Goal: Task Accomplishment & Management: Use online tool/utility

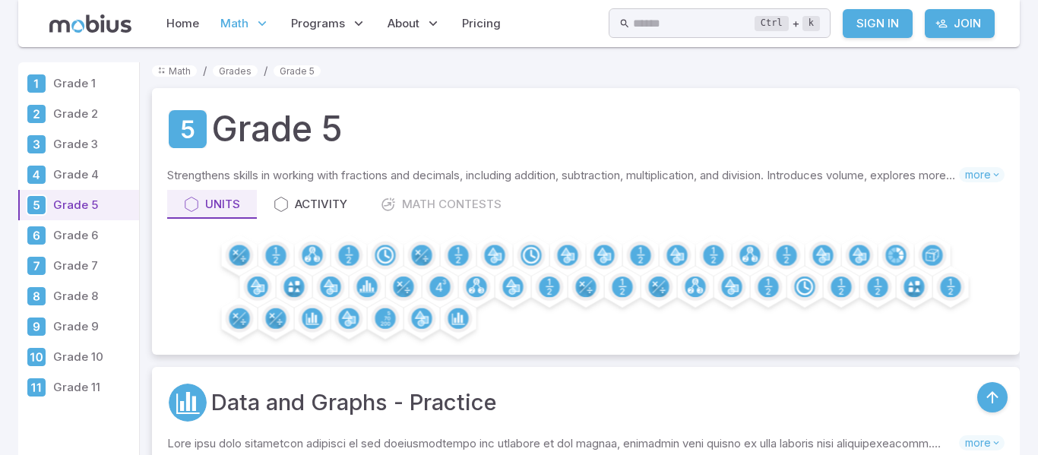
scroll to position [4526, 0]
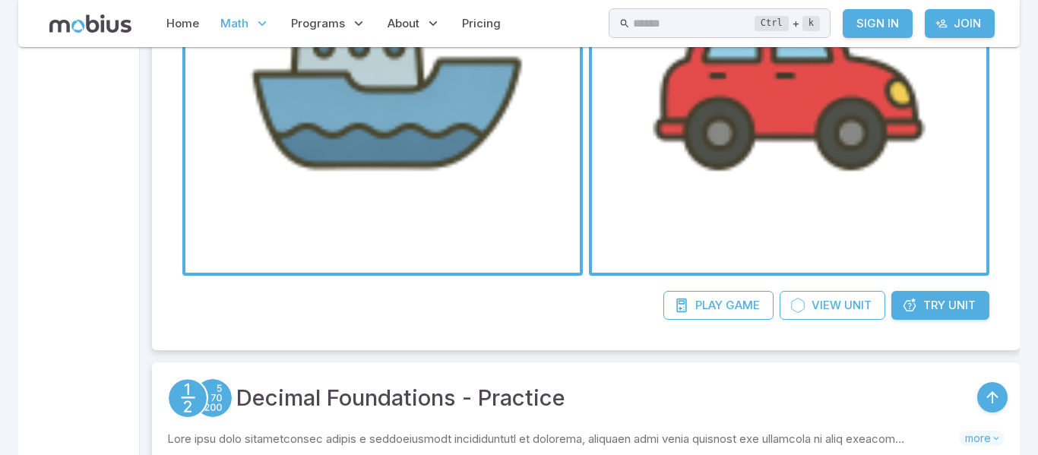
click at [932, 410] on div "Decimal Foundations - Practice" at bounding box center [586, 398] width 838 height 41
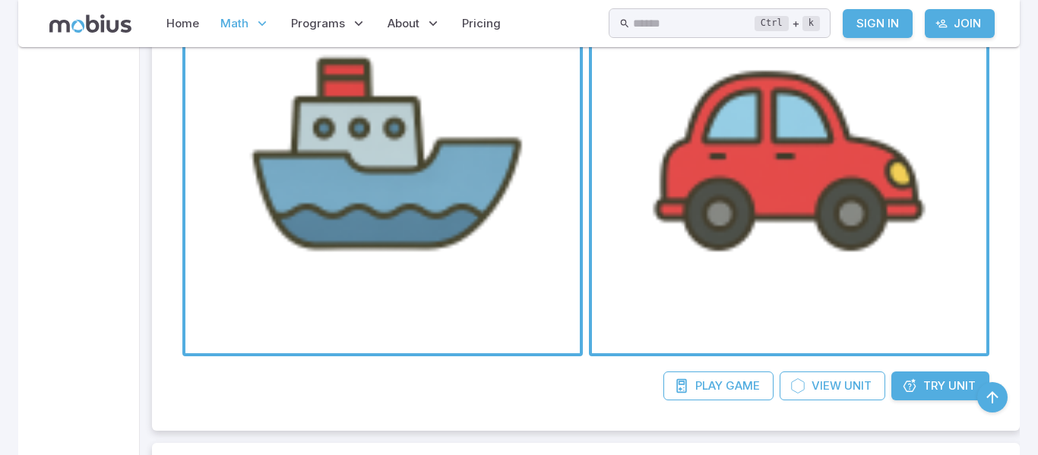
scroll to position [4445, 0]
click at [934, 391] on span "Try" at bounding box center [935, 387] width 22 height 17
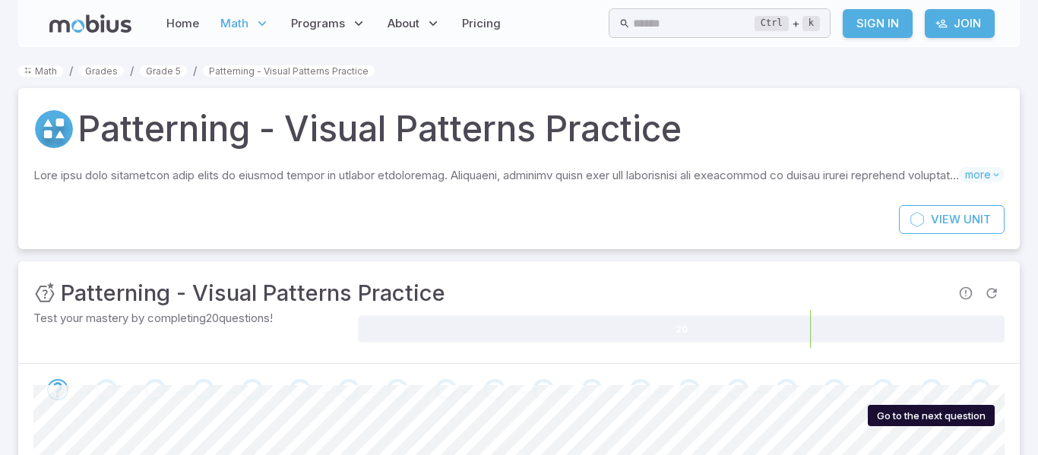
click at [934, 391] on div "Go to the next question" at bounding box center [931, 389] width 21 height 21
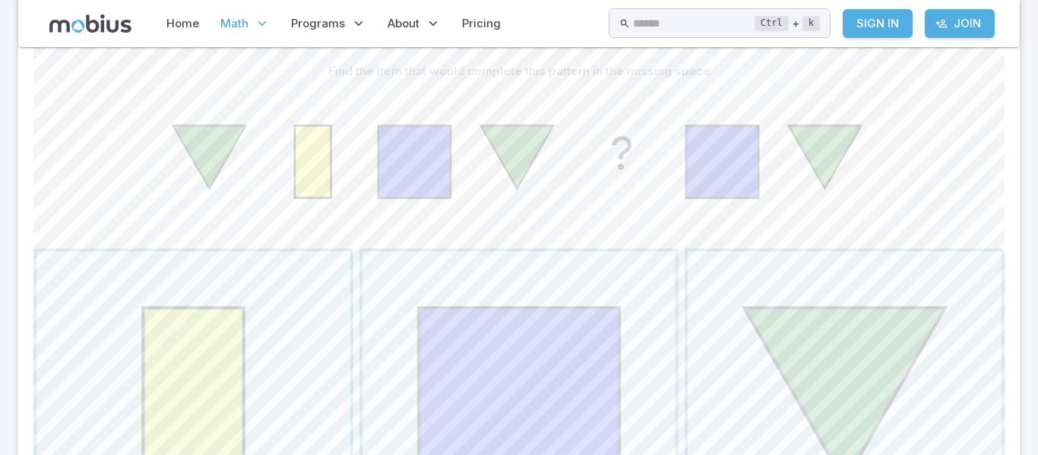
scroll to position [385, 0]
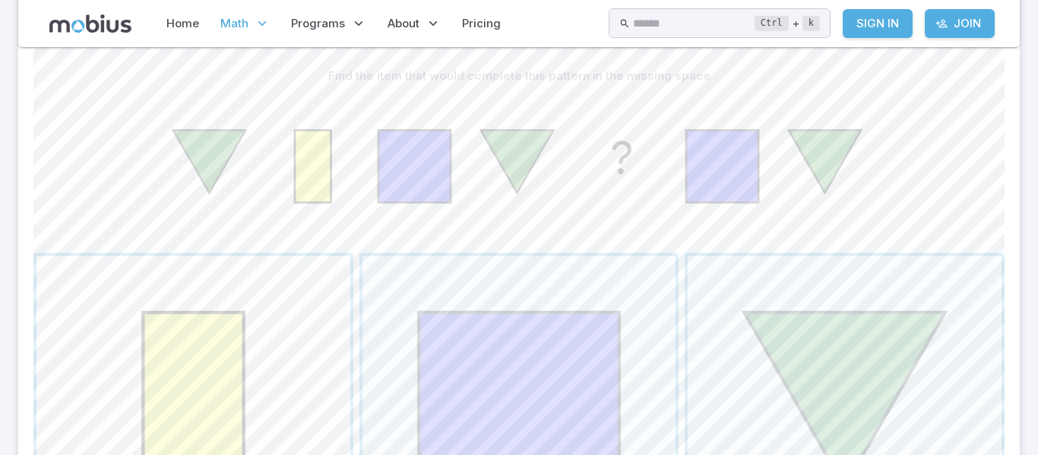
click at [208, 301] on span "button" at bounding box center [193, 413] width 314 height 314
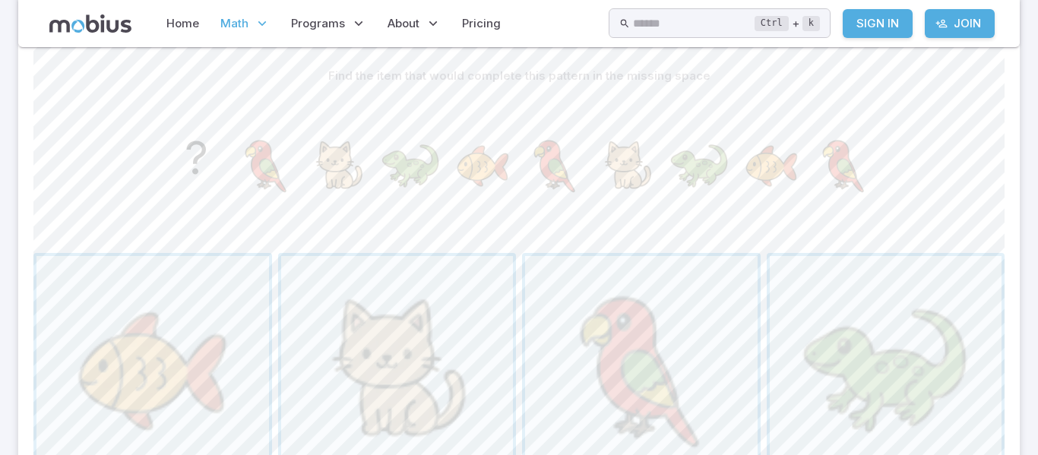
click at [208, 301] on span "button" at bounding box center [152, 372] width 233 height 233
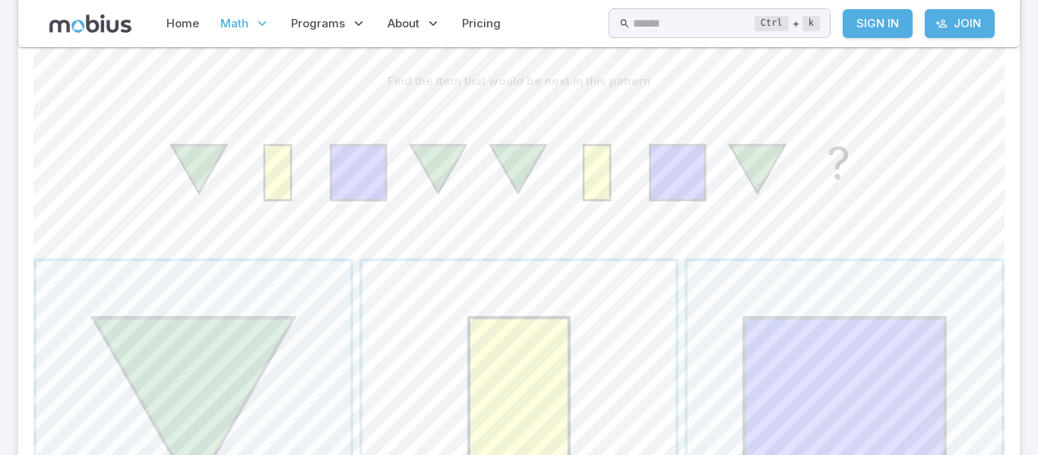
scroll to position [392, 0]
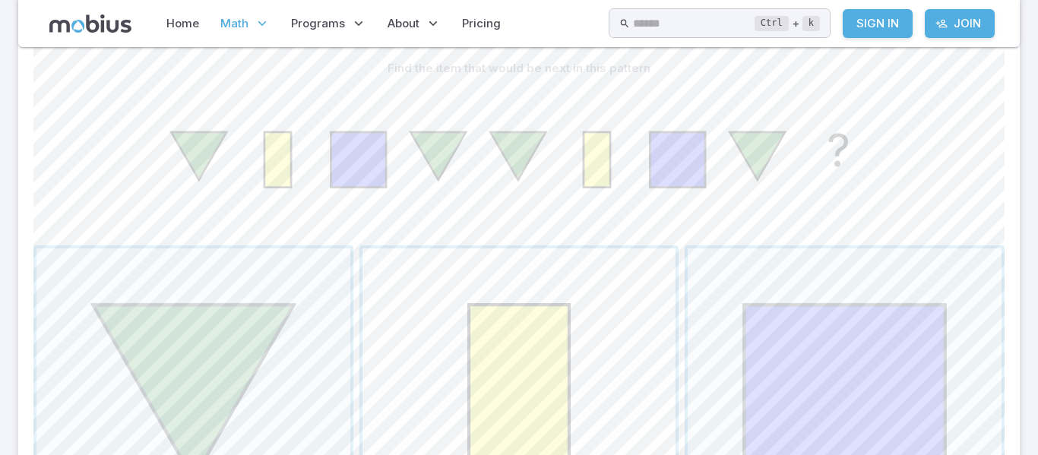
click at [509, 368] on span "button" at bounding box center [520, 406] width 314 height 314
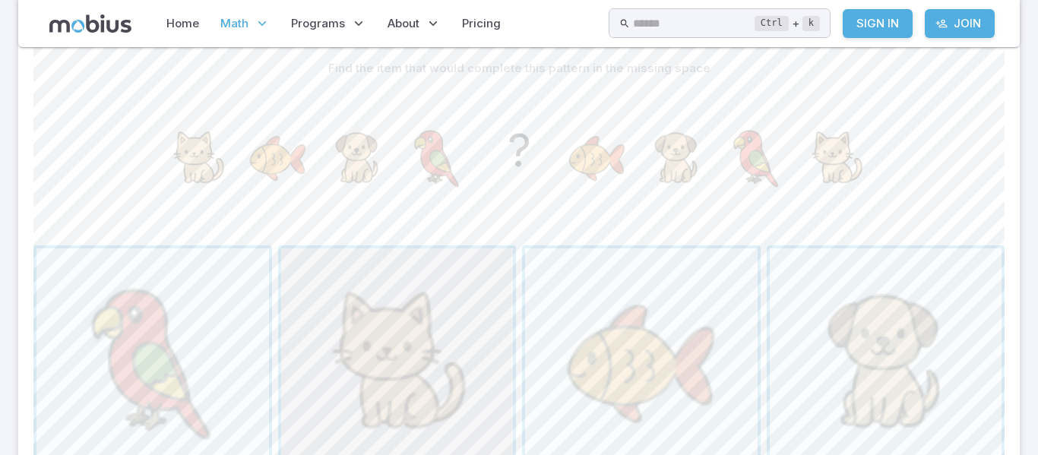
click at [426, 374] on span "button" at bounding box center [397, 365] width 233 height 233
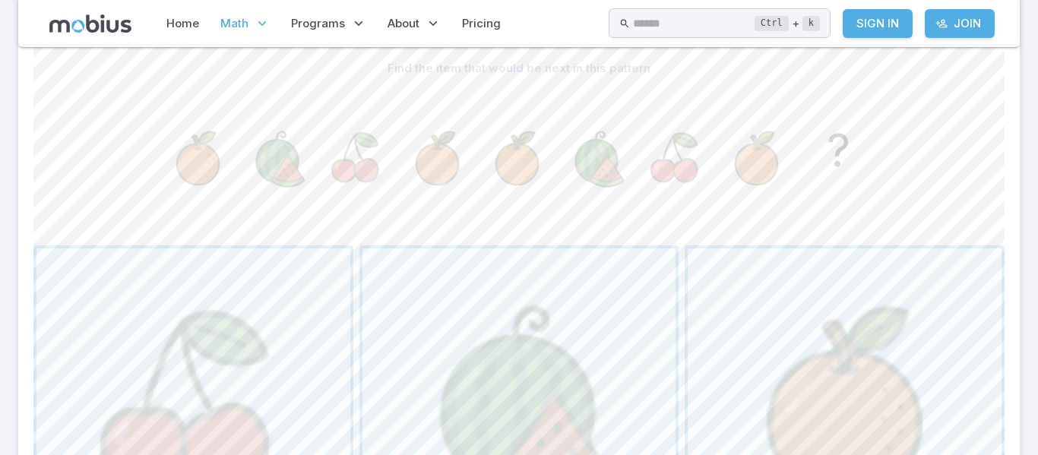
click at [426, 374] on span "button" at bounding box center [520, 406] width 314 height 314
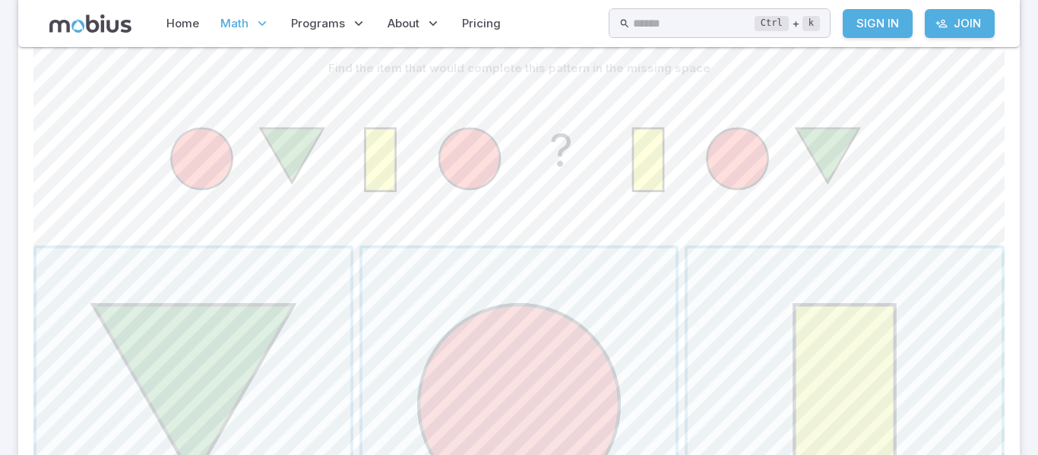
click at [426, 374] on span "button" at bounding box center [520, 406] width 314 height 314
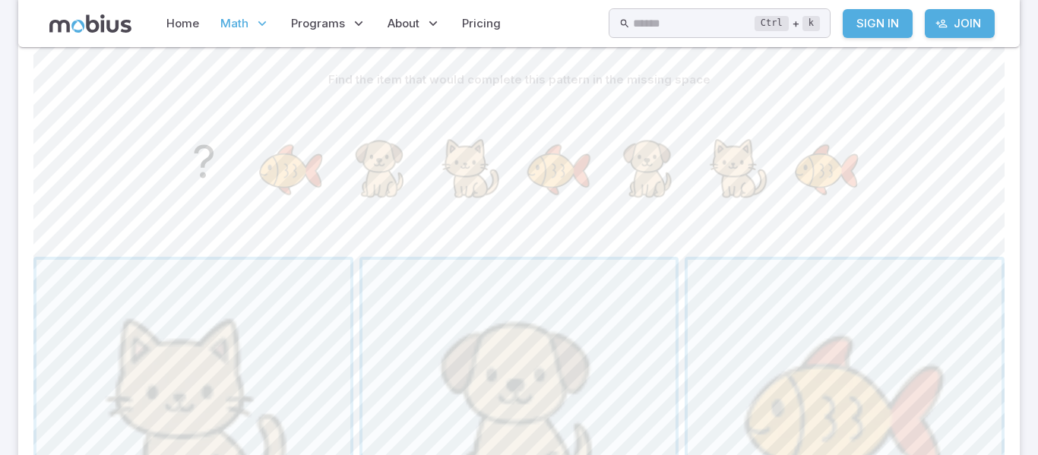
scroll to position [397, 0]
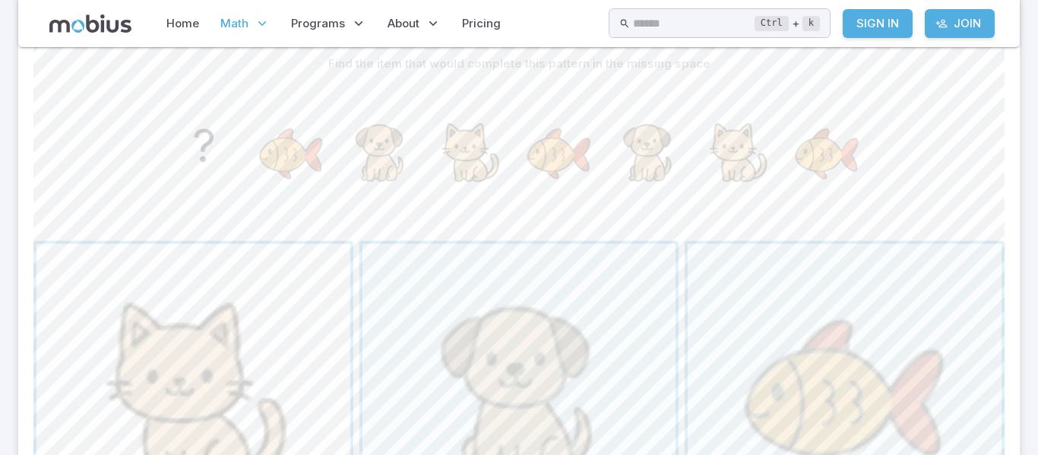
click at [302, 357] on span "button" at bounding box center [193, 401] width 314 height 314
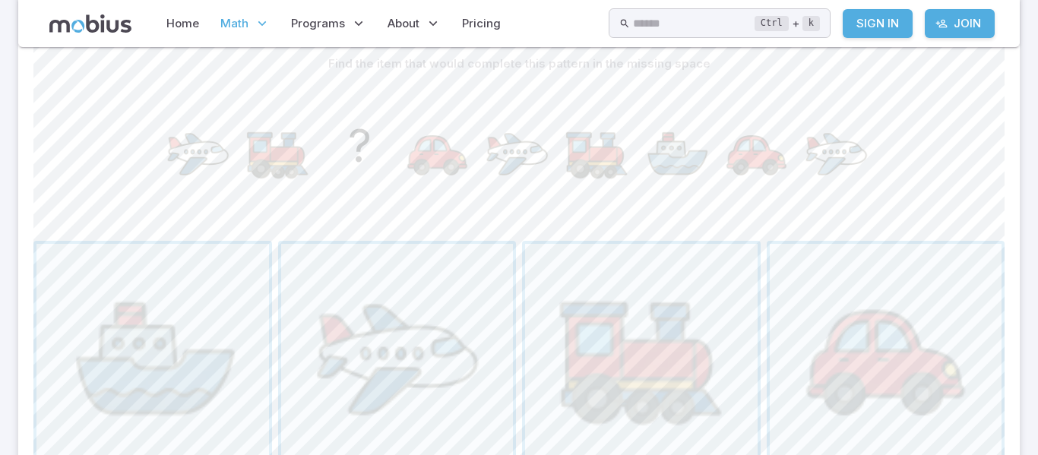
click at [302, 357] on span "button" at bounding box center [397, 360] width 233 height 233
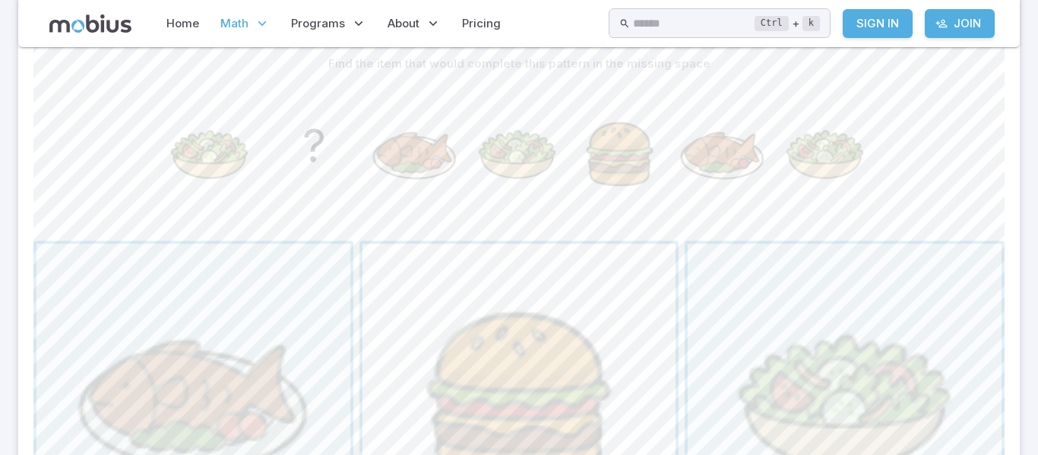
click at [480, 369] on span "button" at bounding box center [520, 401] width 314 height 314
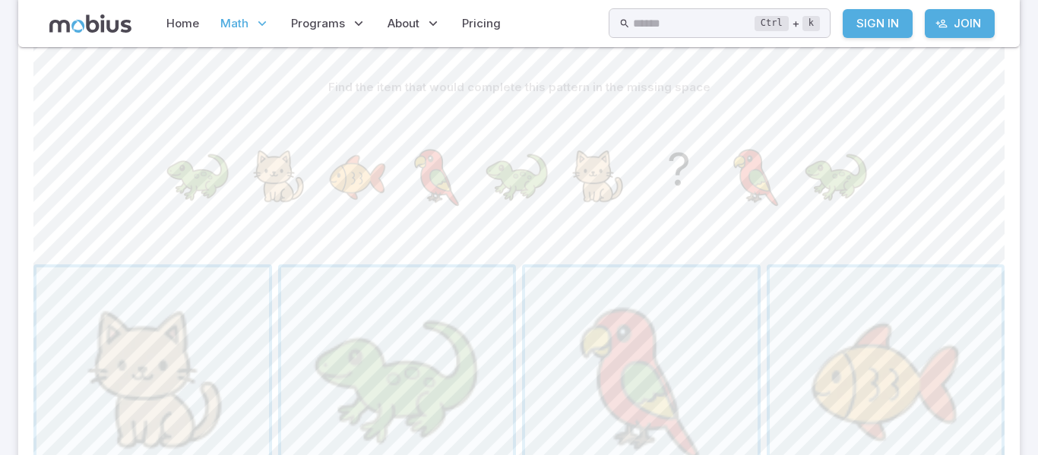
scroll to position [376, 0]
click at [917, 374] on span "button" at bounding box center [886, 381] width 233 height 233
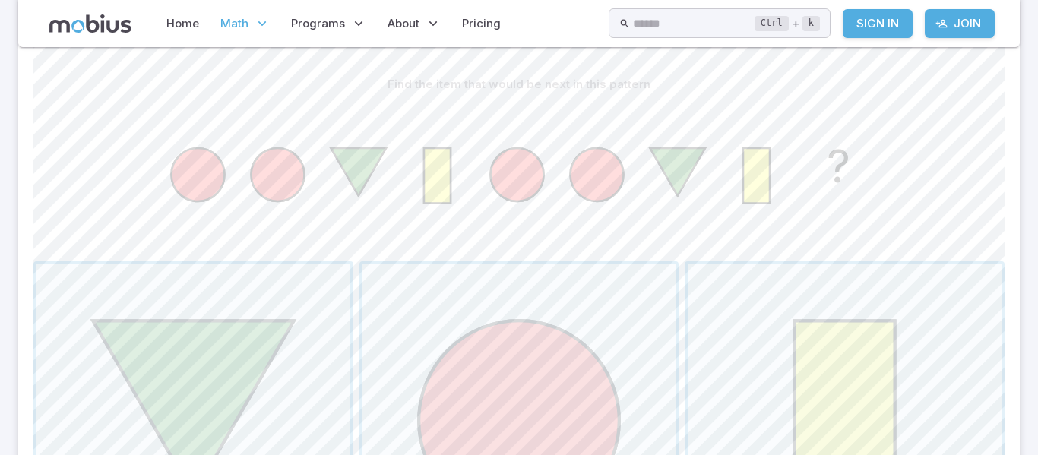
click at [898, 356] on span "button" at bounding box center [845, 422] width 314 height 314
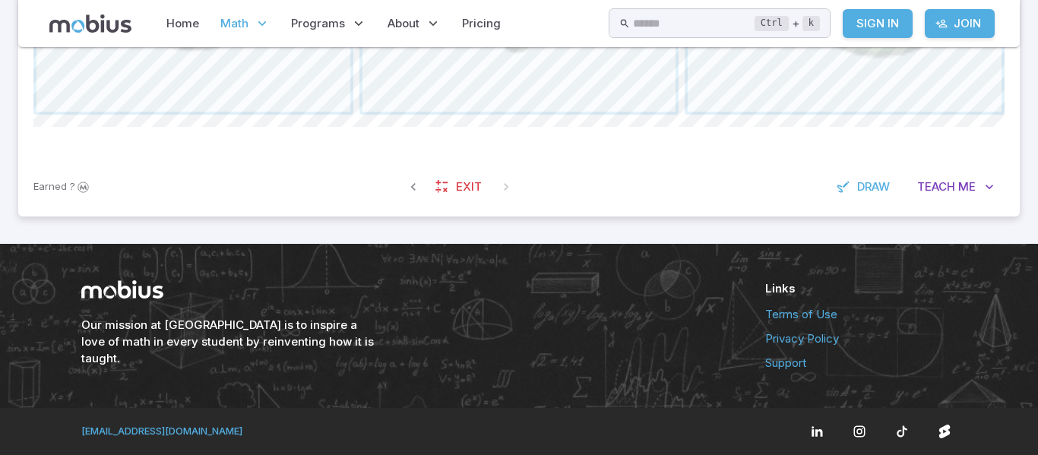
scroll to position [0, 0]
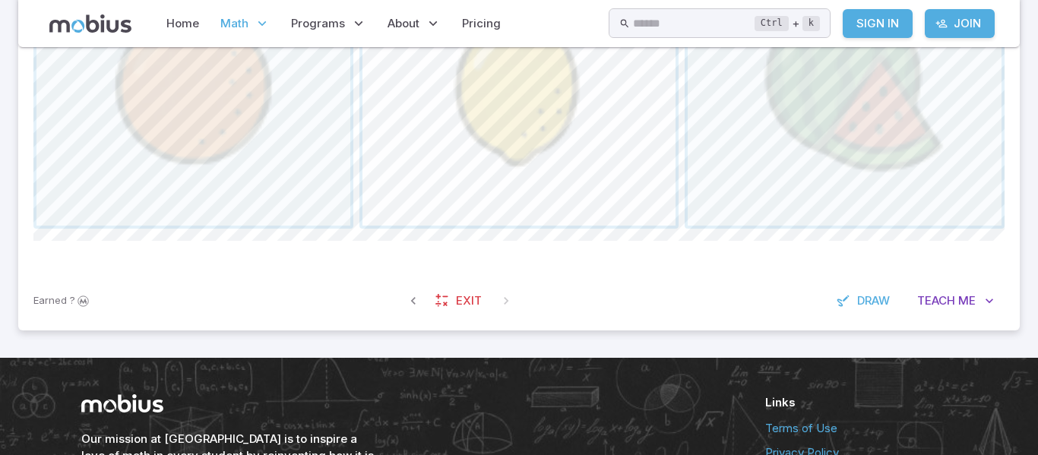
click at [402, 271] on div "Earned ? Exit Draw Teach Me" at bounding box center [519, 300] width 1002 height 59
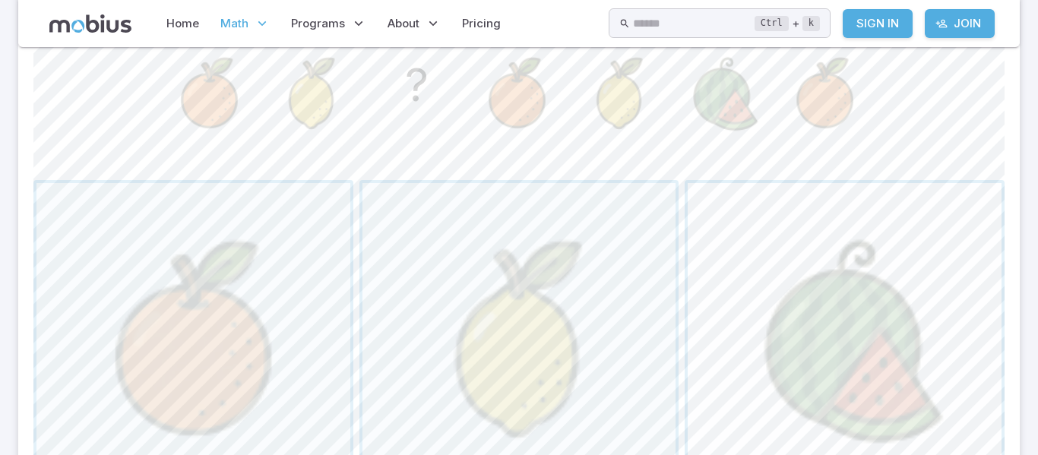
scroll to position [460, 0]
click at [874, 306] on span "button" at bounding box center [845, 338] width 314 height 314
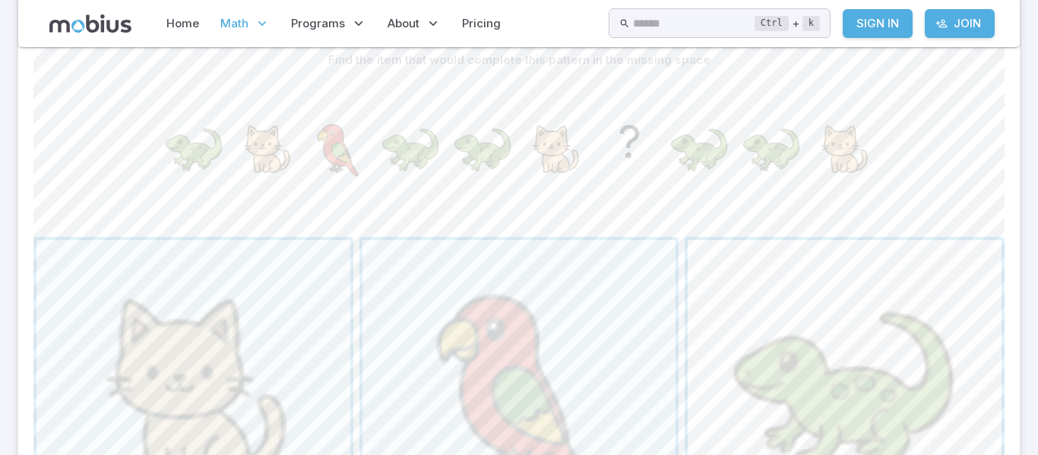
scroll to position [401, 0]
click at [463, 360] on span "button" at bounding box center [520, 396] width 314 height 314
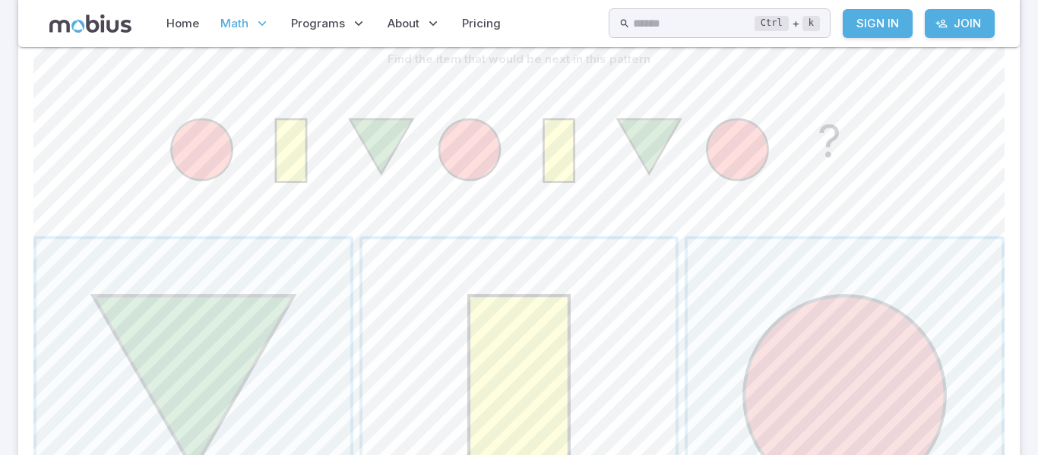
click at [514, 321] on span "button" at bounding box center [520, 396] width 314 height 314
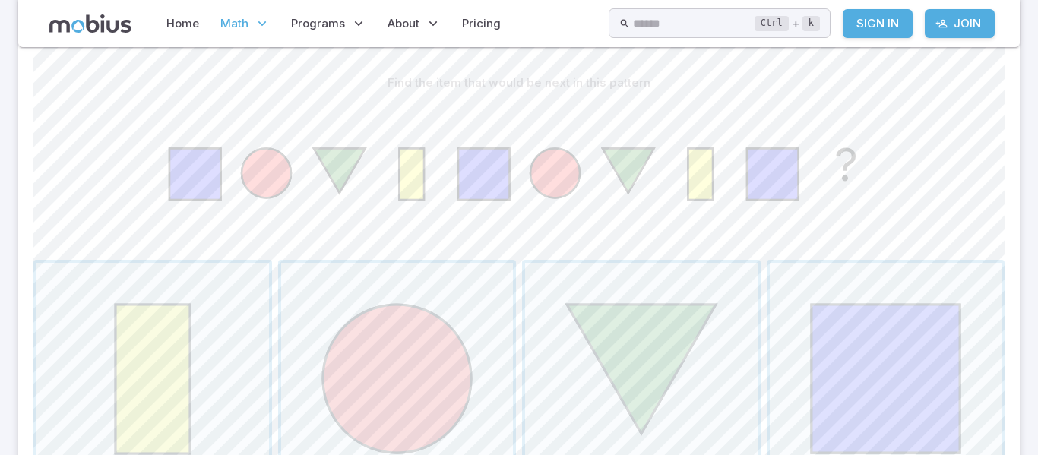
scroll to position [377, 0]
click at [409, 142] on icon "?" at bounding box center [519, 174] width 760 height 152
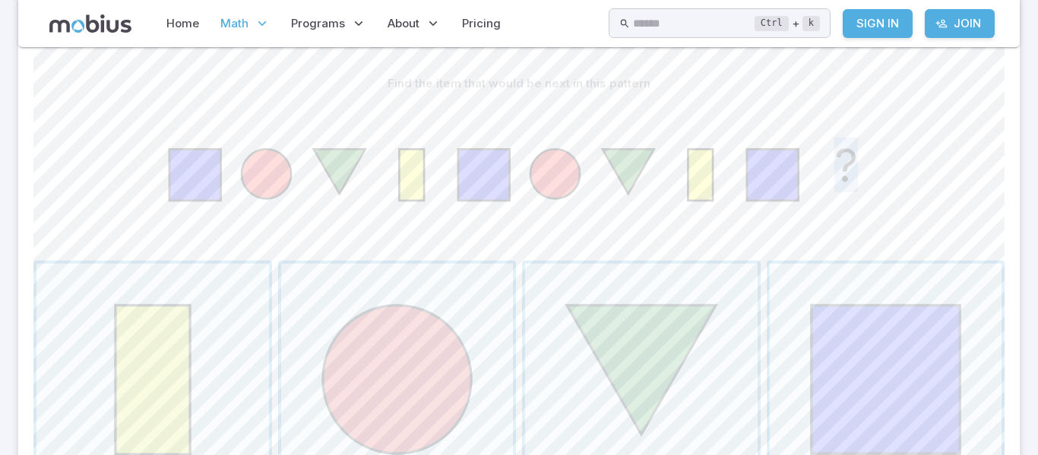
click at [409, 142] on icon "?" at bounding box center [519, 174] width 760 height 152
click at [407, 373] on span "button" at bounding box center [397, 380] width 233 height 233
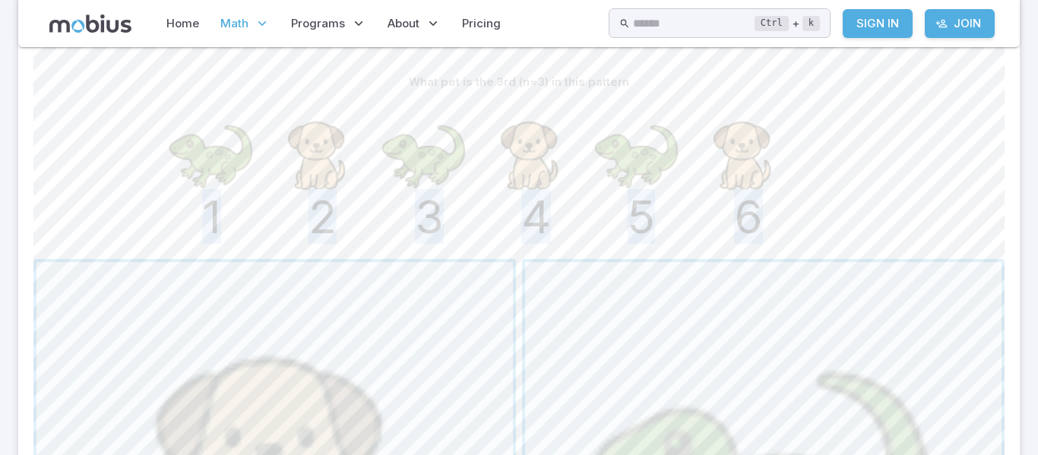
scroll to position [393, 0]
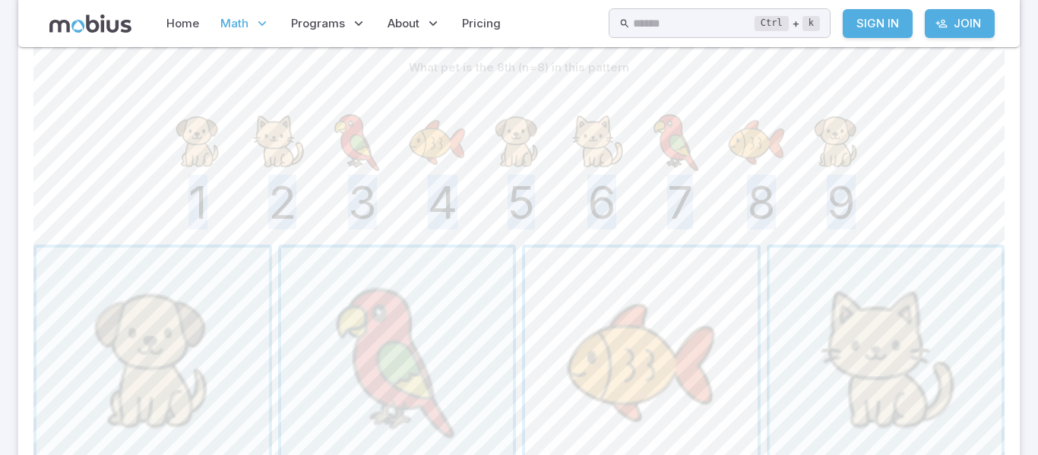
click at [608, 379] on span "button" at bounding box center [641, 364] width 233 height 233
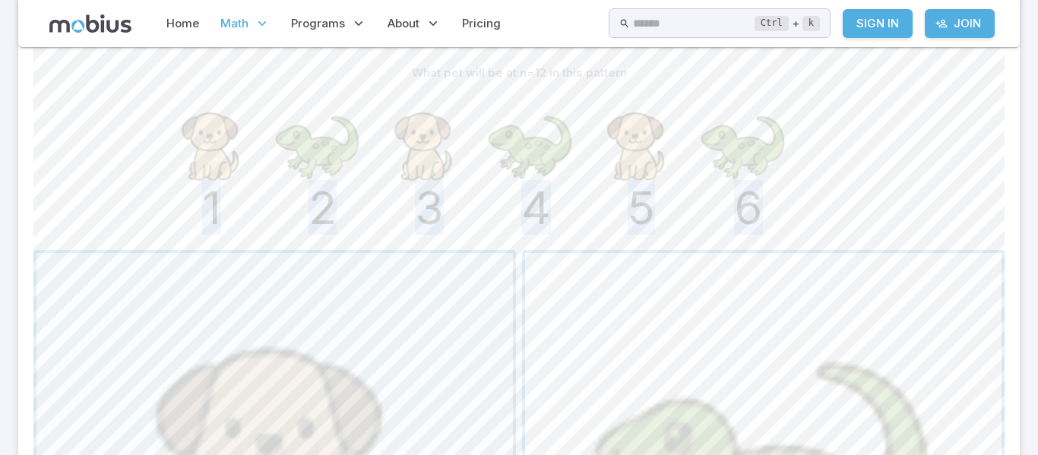
scroll to position [397, 0]
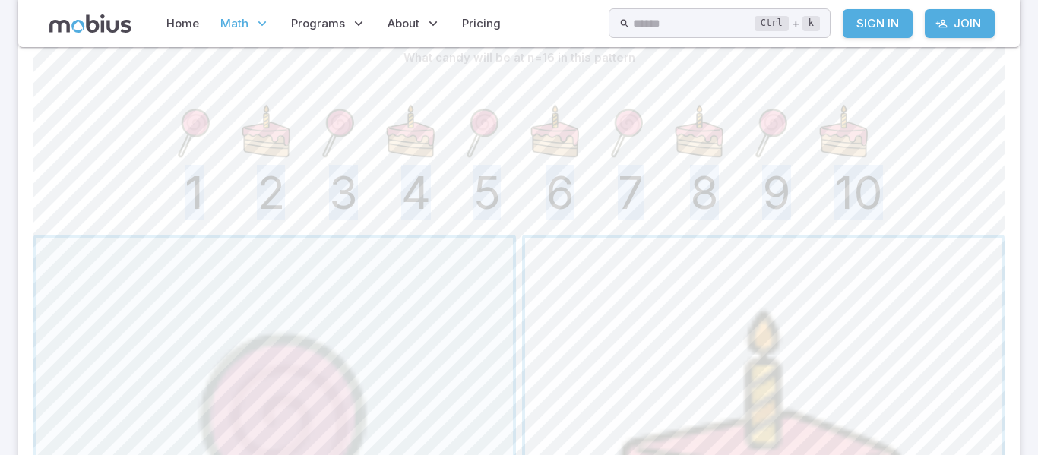
scroll to position [401, 0]
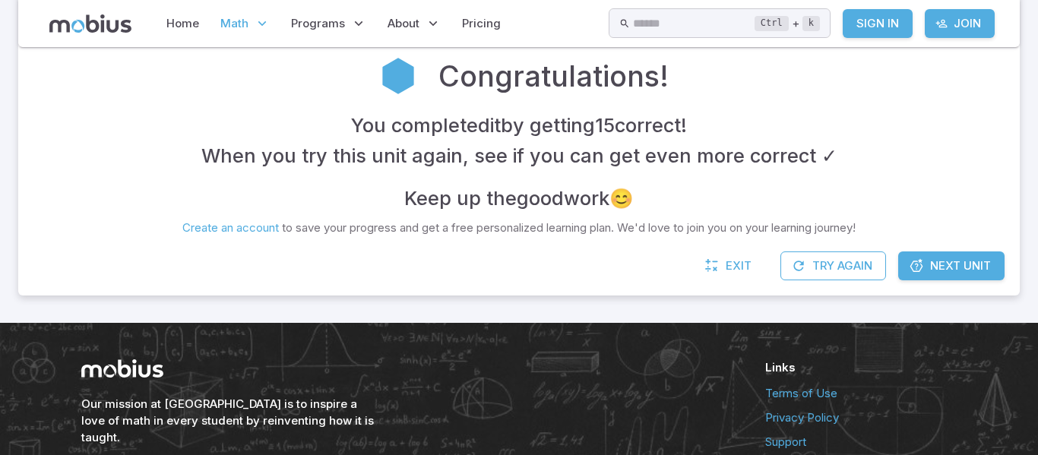
scroll to position [411, 0]
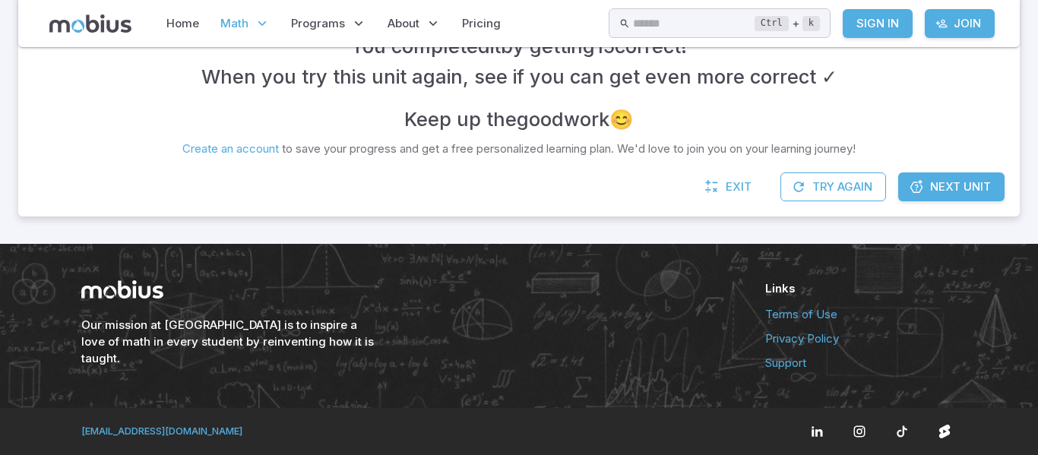
click at [945, 187] on span "Next Unit" at bounding box center [961, 187] width 61 height 17
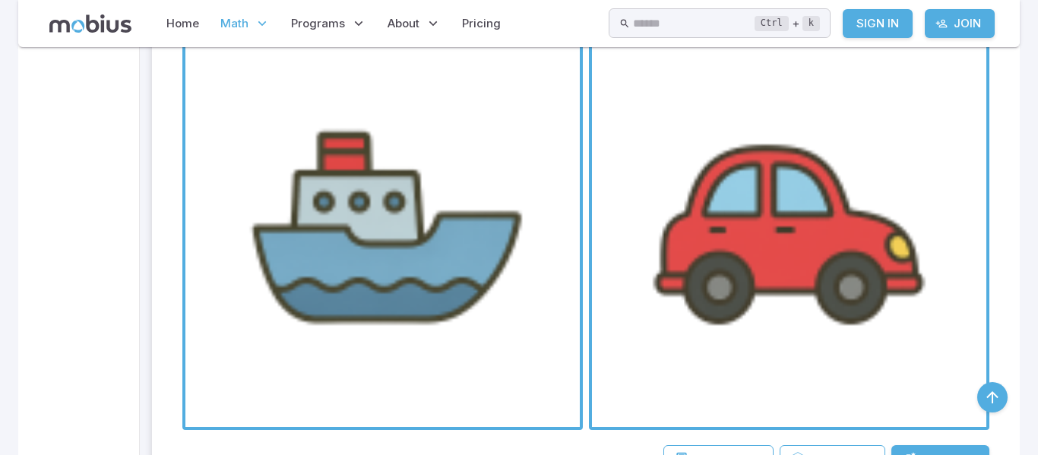
scroll to position [4509, 0]
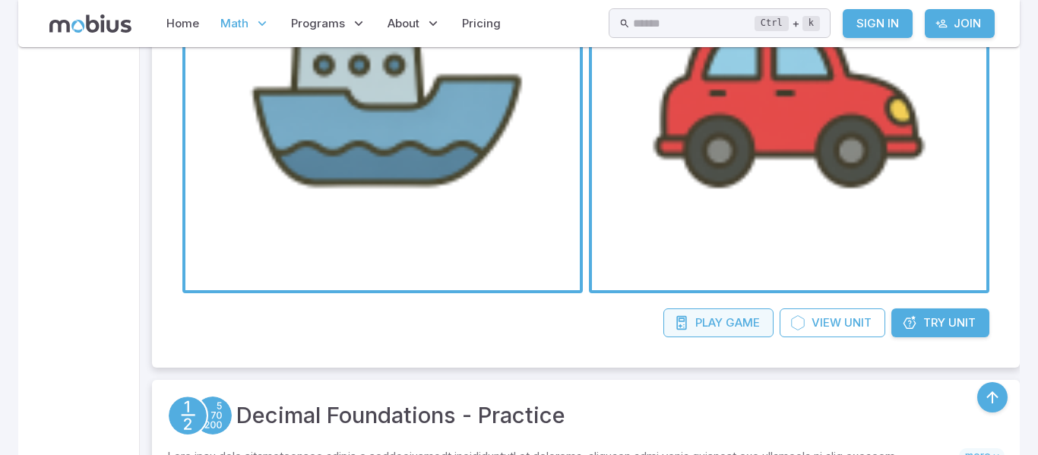
click at [706, 315] on span "Play" at bounding box center [709, 323] width 27 height 17
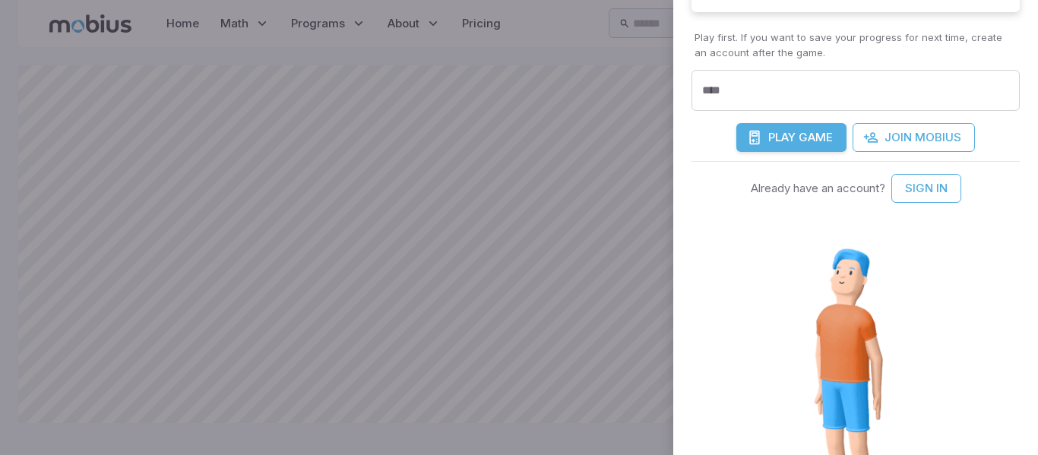
scroll to position [431, 0]
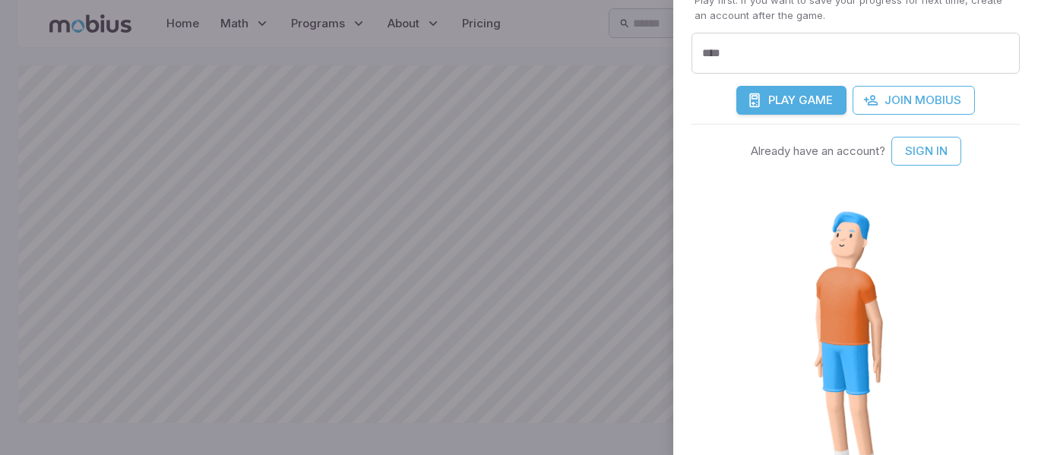
click at [792, 100] on span "Play" at bounding box center [782, 100] width 27 height 17
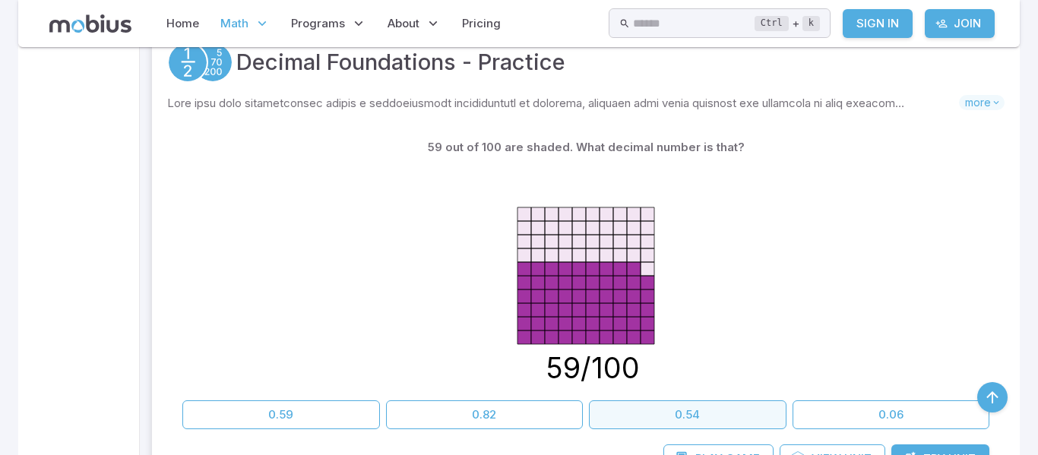
scroll to position [4970, 0]
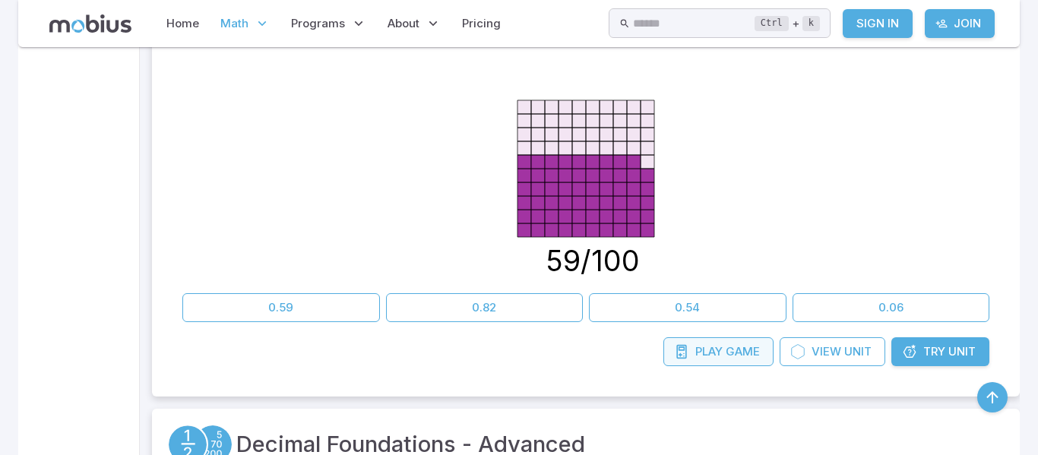
click at [680, 359] on icon at bounding box center [681, 351] width 15 height 15
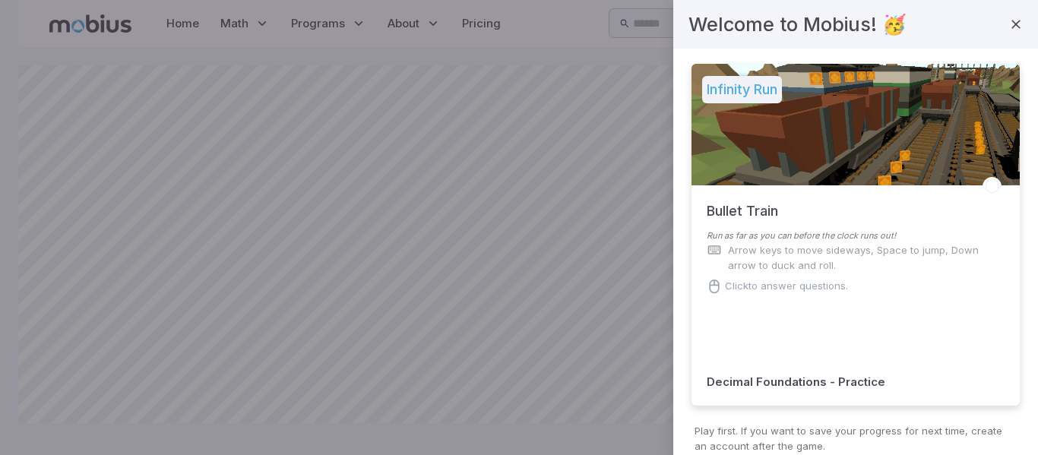
click at [360, 403] on div at bounding box center [519, 227] width 1038 height 455
